Goal: Transaction & Acquisition: Purchase product/service

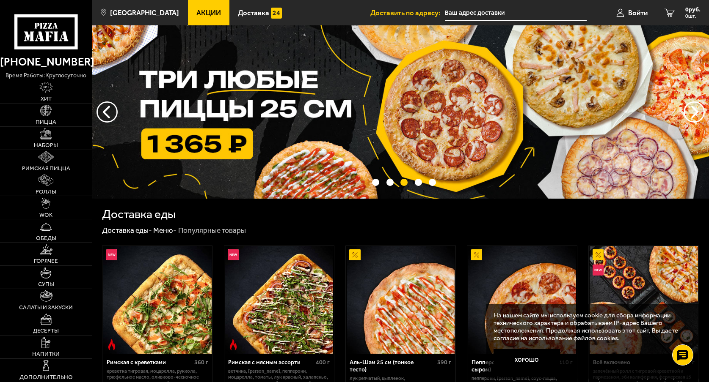
click at [457, 18] on input "text" at bounding box center [516, 13] width 142 height 16
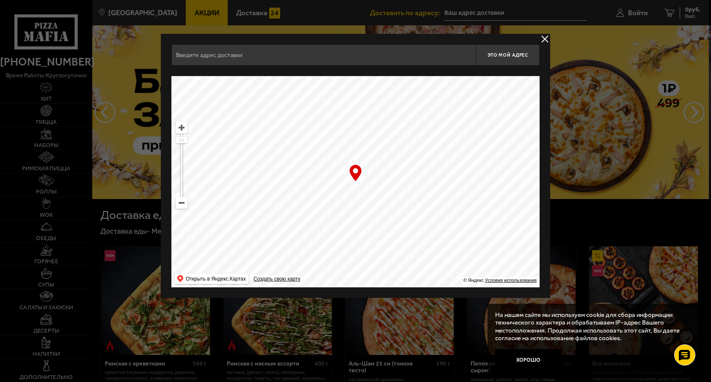
click at [542, 40] on button "delivery type" at bounding box center [544, 39] width 11 height 11
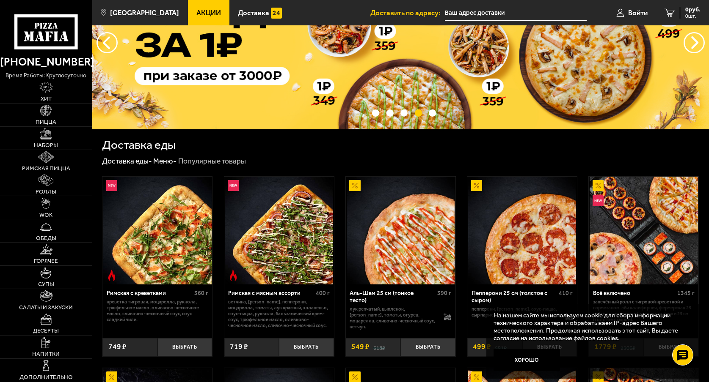
scroll to position [85, 0]
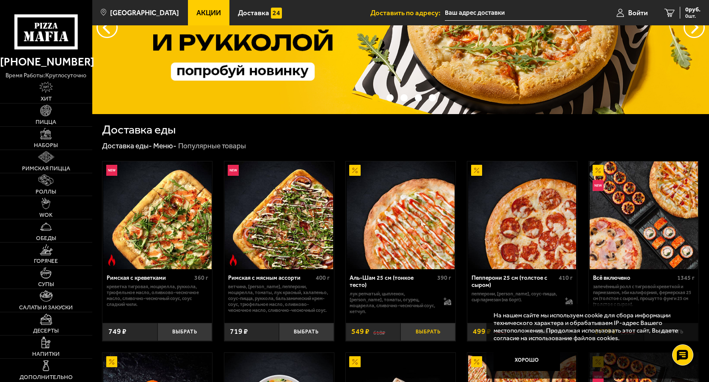
click at [425, 341] on button "Выбрать" at bounding box center [427, 332] width 55 height 18
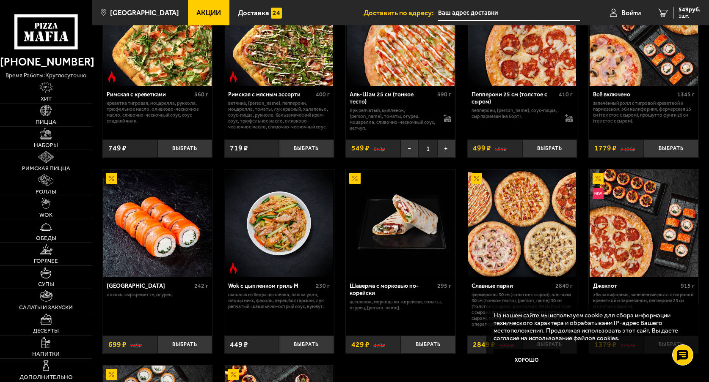
scroll to position [99, 0]
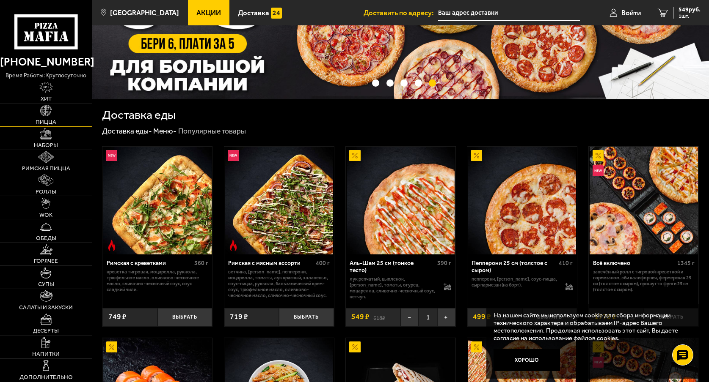
click at [47, 109] on img at bounding box center [45, 110] width 11 height 11
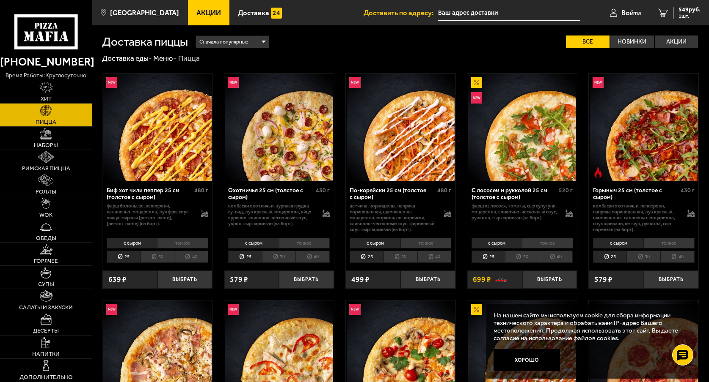
click at [198, 9] on span "Акции" at bounding box center [208, 12] width 25 height 7
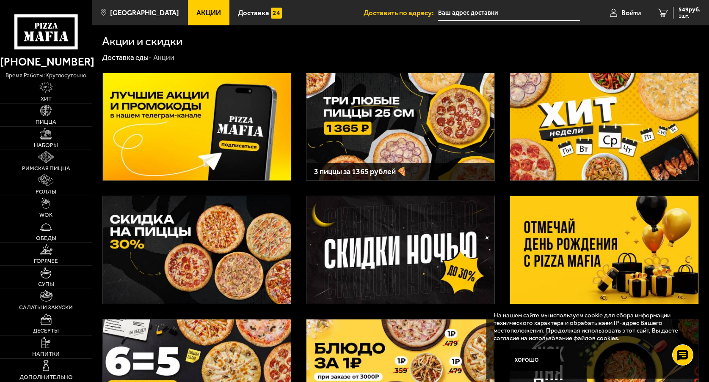
click at [583, 253] on img at bounding box center [604, 250] width 188 height 108
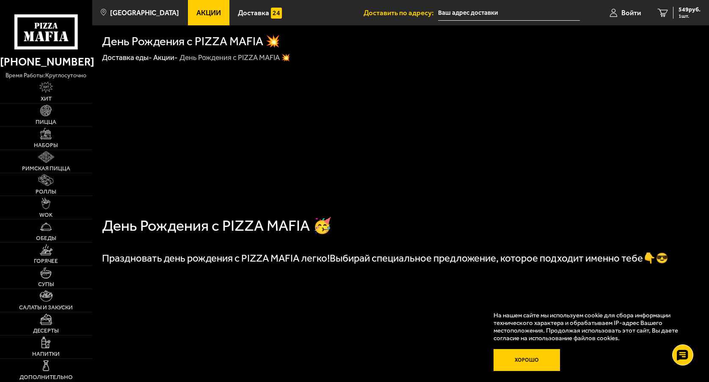
click at [527, 360] on button "Хорошо" at bounding box center [526, 360] width 66 height 22
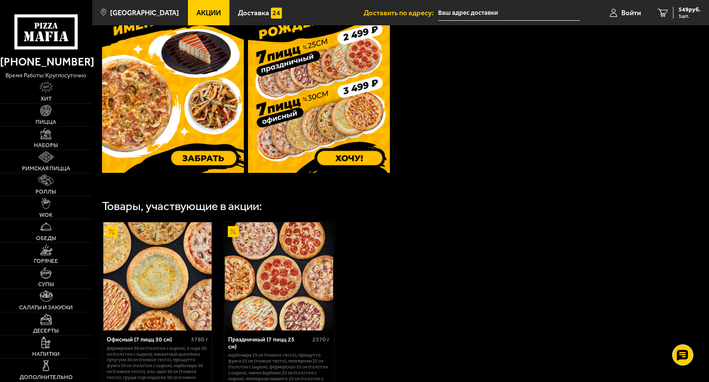
scroll to position [254, 0]
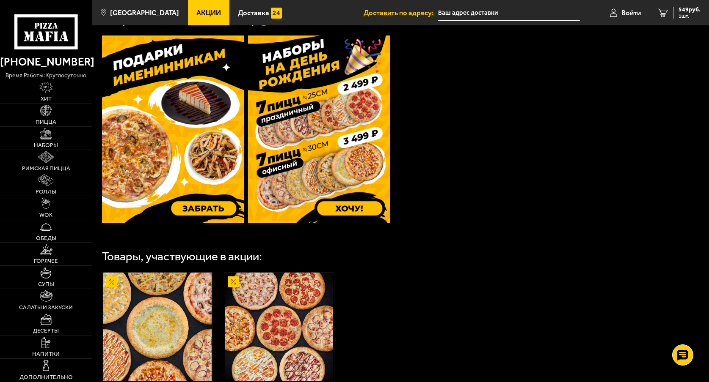
click at [205, 206] on img at bounding box center [173, 130] width 142 height 188
click at [38, 116] on link "Пицца" at bounding box center [46, 115] width 92 height 23
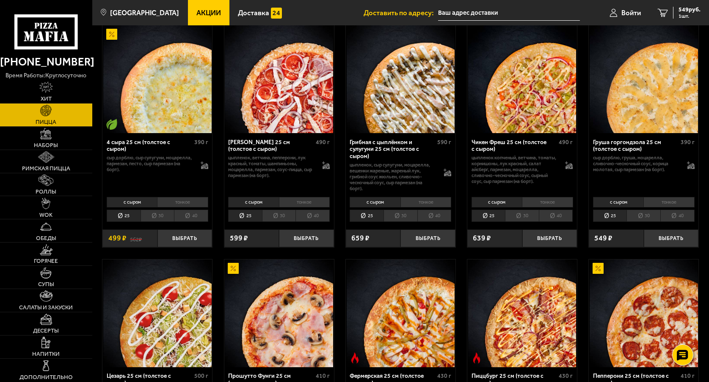
scroll to position [508, 0]
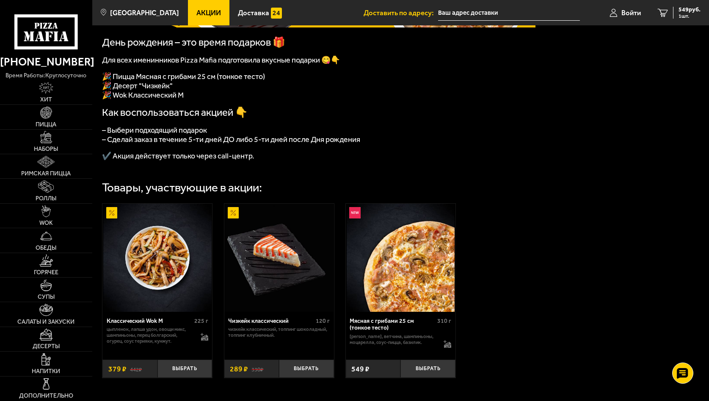
scroll to position [212, 0]
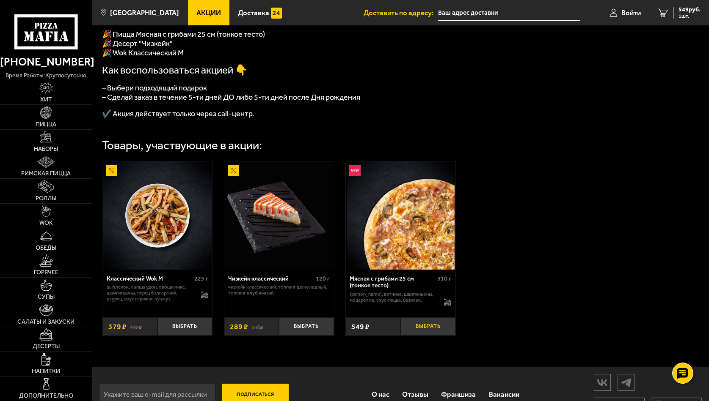
click at [437, 328] on button "Выбрать" at bounding box center [427, 327] width 55 height 18
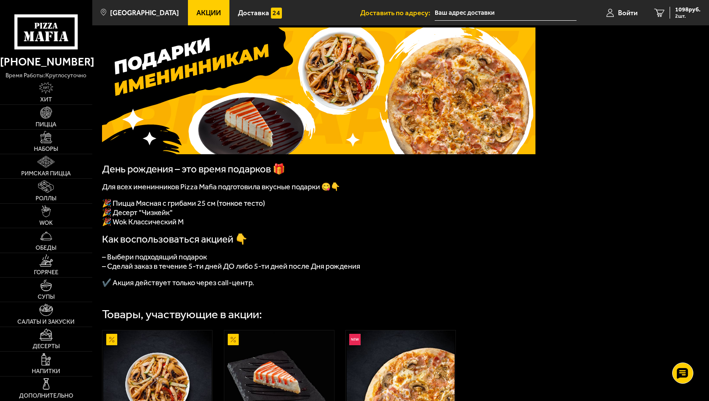
scroll to position [0, 0]
